Goal: Information Seeking & Learning: Learn about a topic

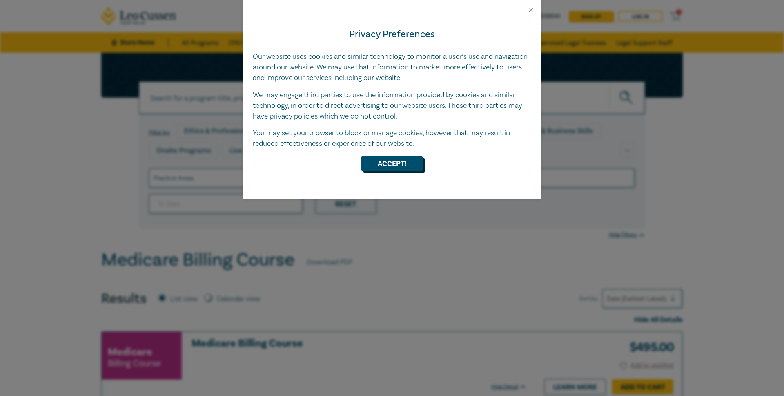
click at [401, 163] on button "Accept!" at bounding box center [392, 164] width 61 height 16
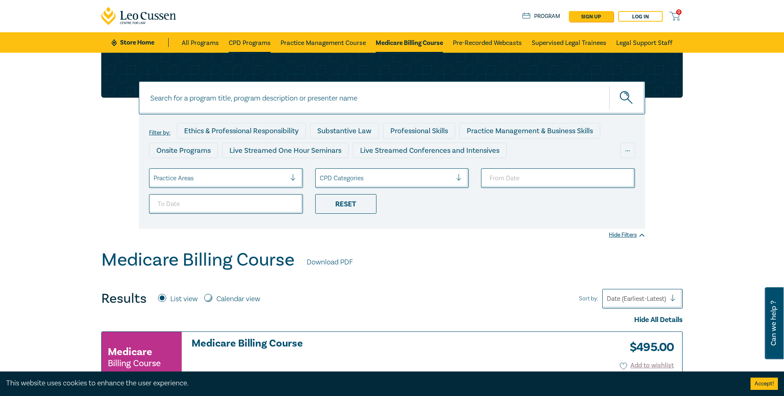
click at [256, 42] on link "CPD Programs" at bounding box center [250, 42] width 42 height 20
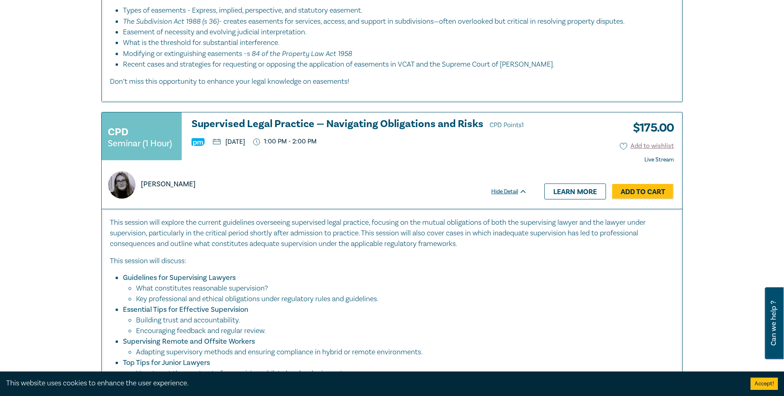
scroll to position [621, 0]
